Goal: Find specific page/section

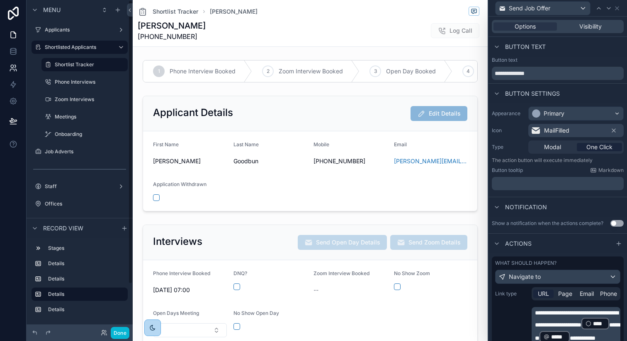
scroll to position [254, 0]
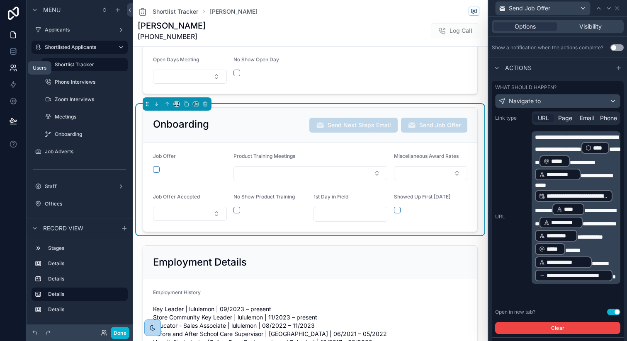
click at [15, 66] on icon at bounding box center [13, 68] width 8 height 8
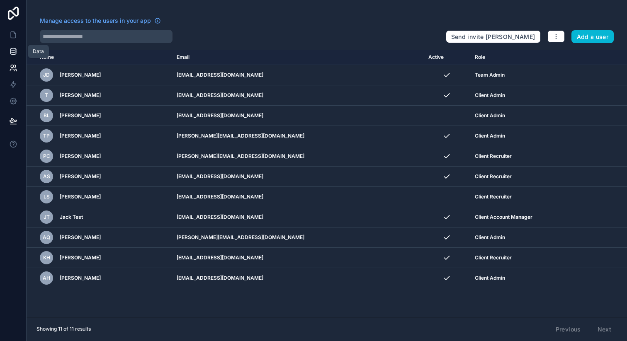
click at [12, 49] on icon at bounding box center [12, 50] width 5 height 2
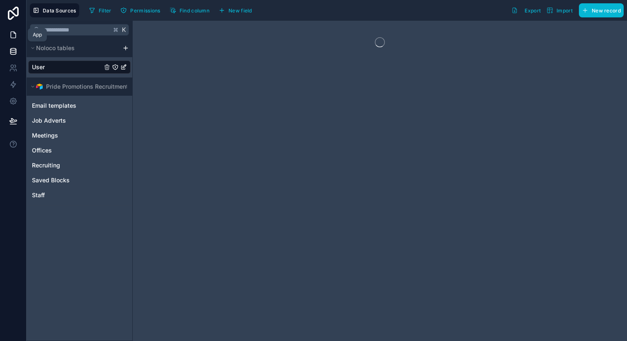
click at [12, 31] on icon at bounding box center [13, 35] width 8 height 8
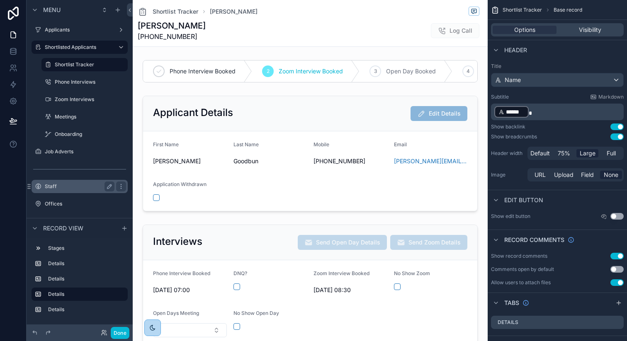
click at [64, 188] on label "Staff" at bounding box center [78, 186] width 66 height 7
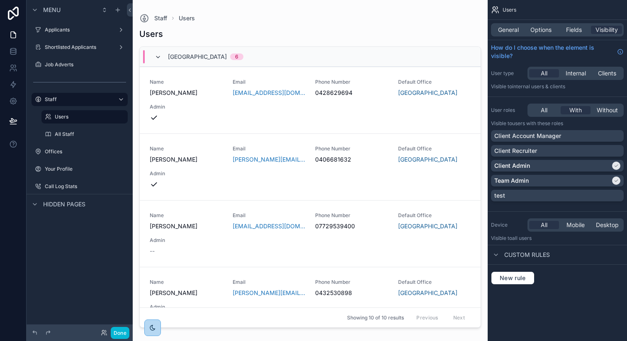
click at [156, 58] on icon "scrollable content" at bounding box center [158, 57] width 7 height 7
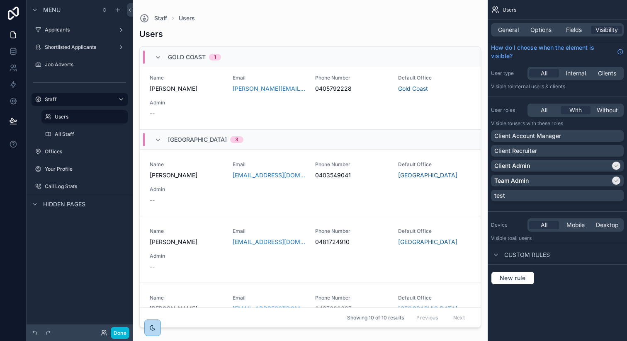
scroll to position [27, 0]
